Goal: Navigation & Orientation: Find specific page/section

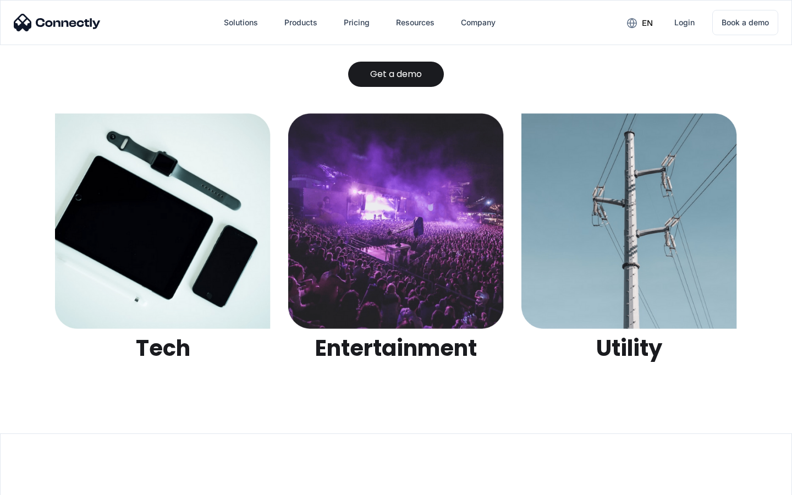
scroll to position [3468, 0]
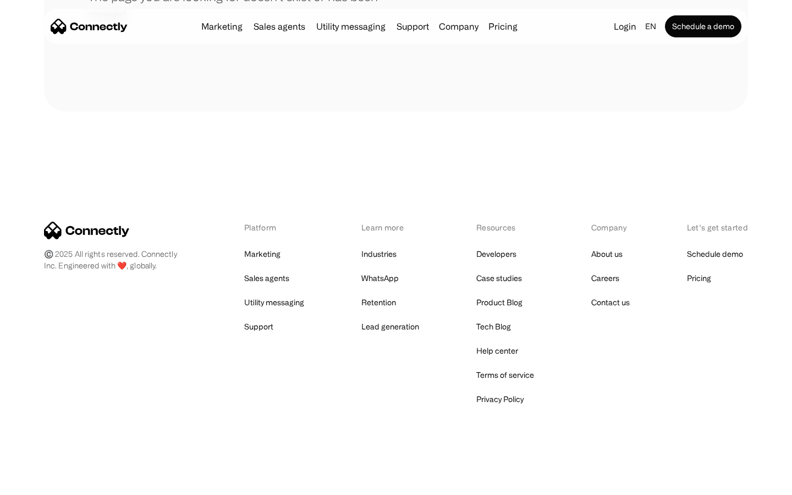
scroll to position [201, 0]
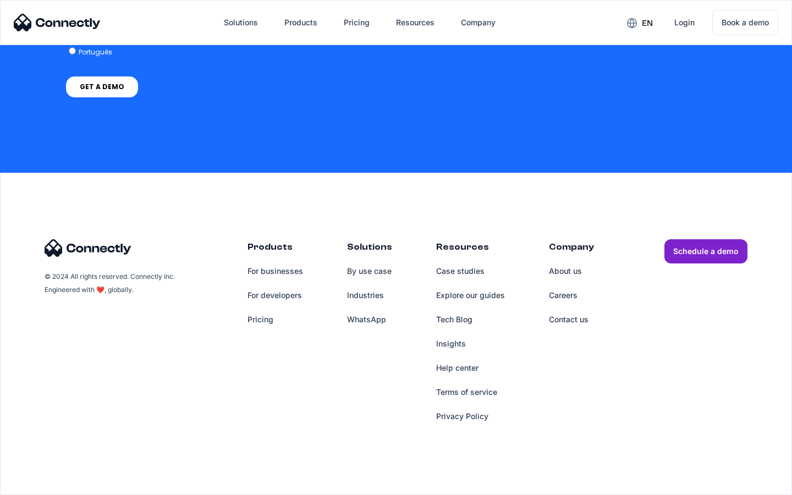
scroll to position [824, 0]
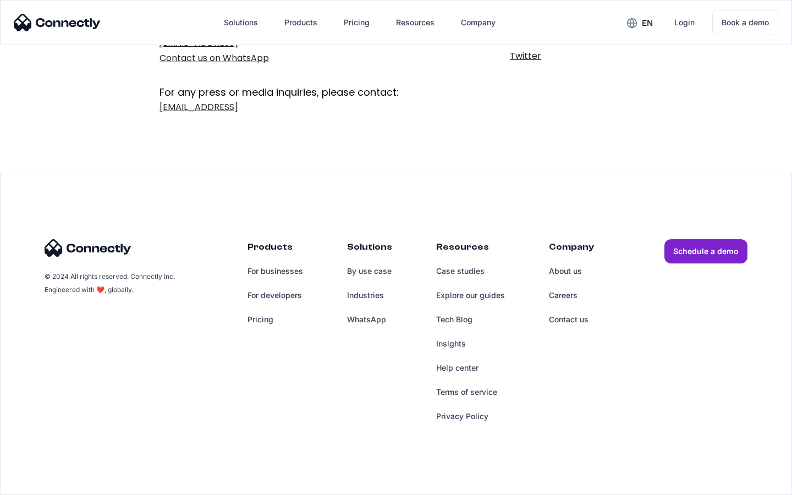
scroll to position [180, 0]
